Goal: Information Seeking & Learning: Learn about a topic

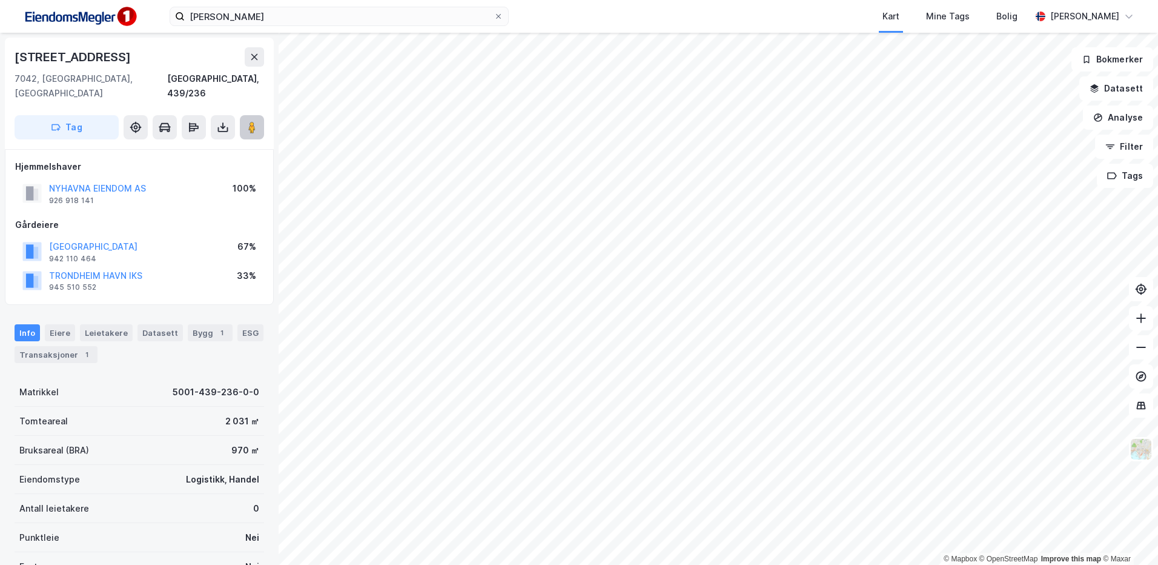
click at [248, 121] on icon at bounding box center [252, 127] width 12 height 12
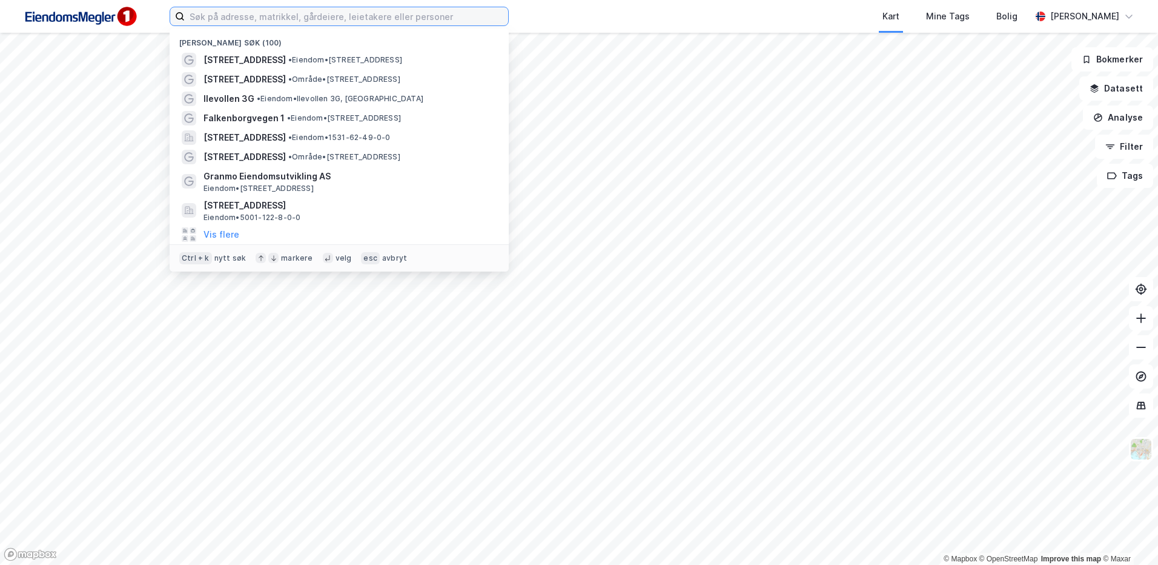
click at [306, 18] on input at bounding box center [347, 16] width 324 height 18
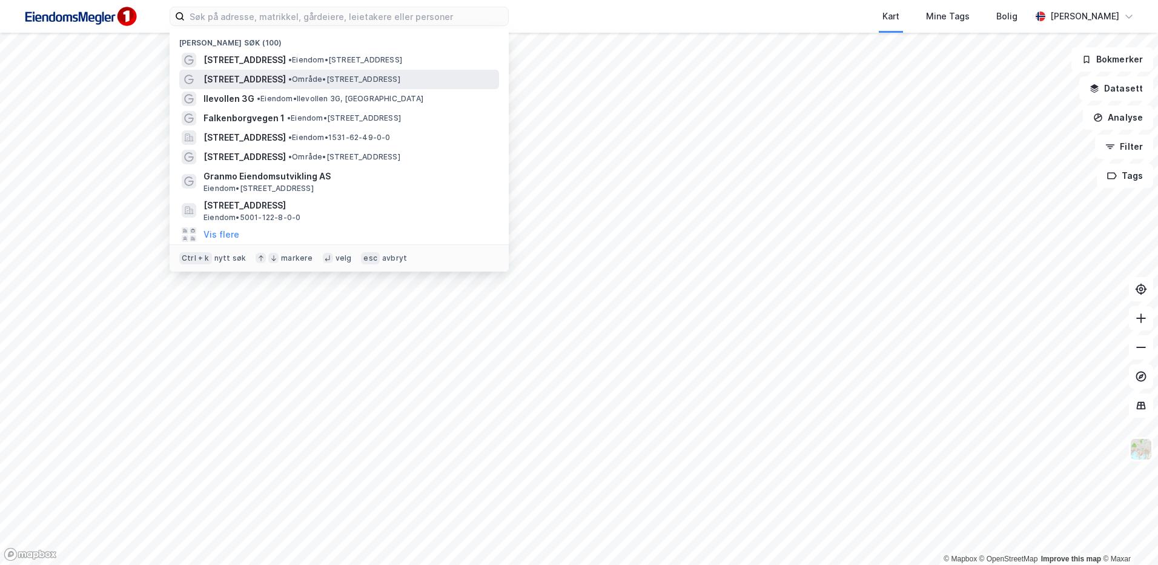
click at [307, 78] on span "• Område • Strandveien 23, 7067 Trondheim" at bounding box center [344, 80] width 112 height 10
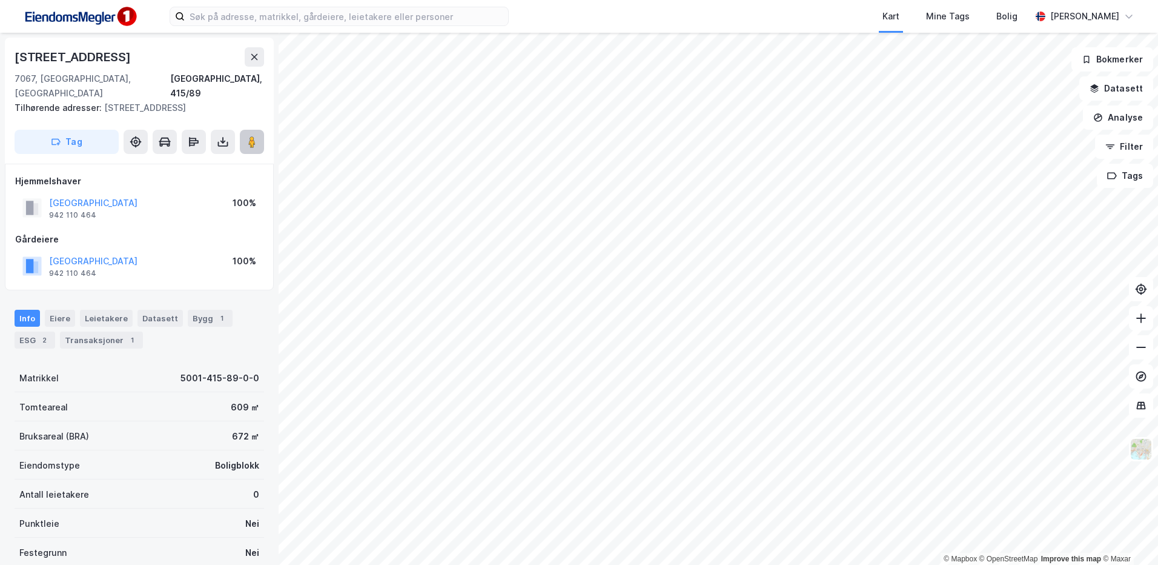
click at [250, 136] on image at bounding box center [251, 142] width 7 height 12
